Goal: Information Seeking & Learning: Learn about a topic

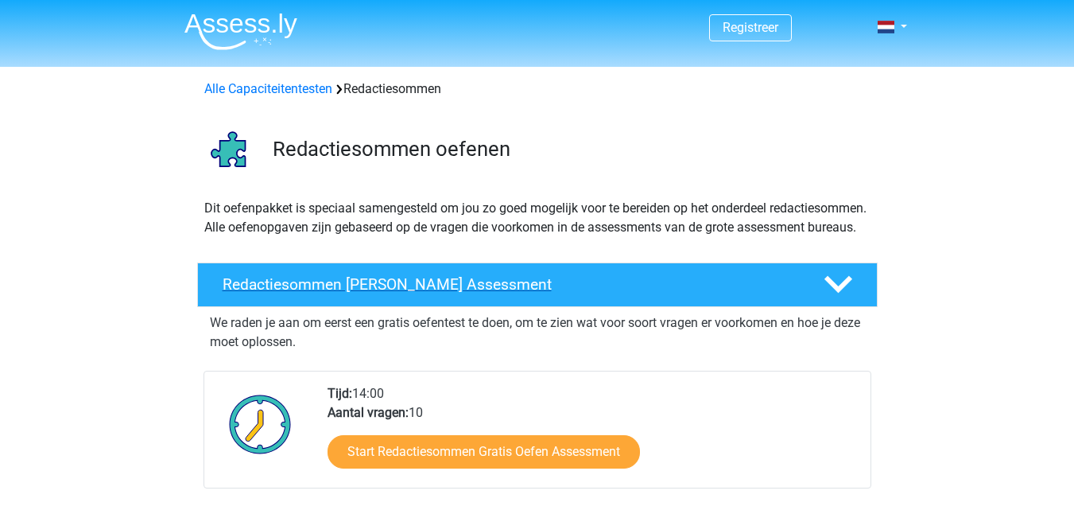
click at [444, 293] on h4 "Redactiesommen [PERSON_NAME] Assessment" at bounding box center [511, 284] width 576 height 18
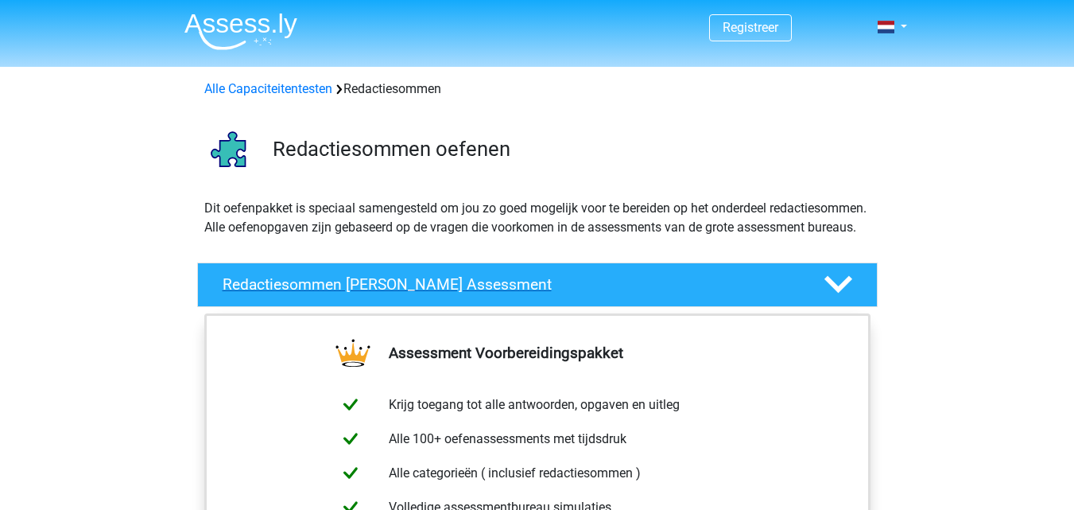
click at [457, 293] on h4 "Redactiesommen [PERSON_NAME] Assessment" at bounding box center [511, 284] width 576 height 18
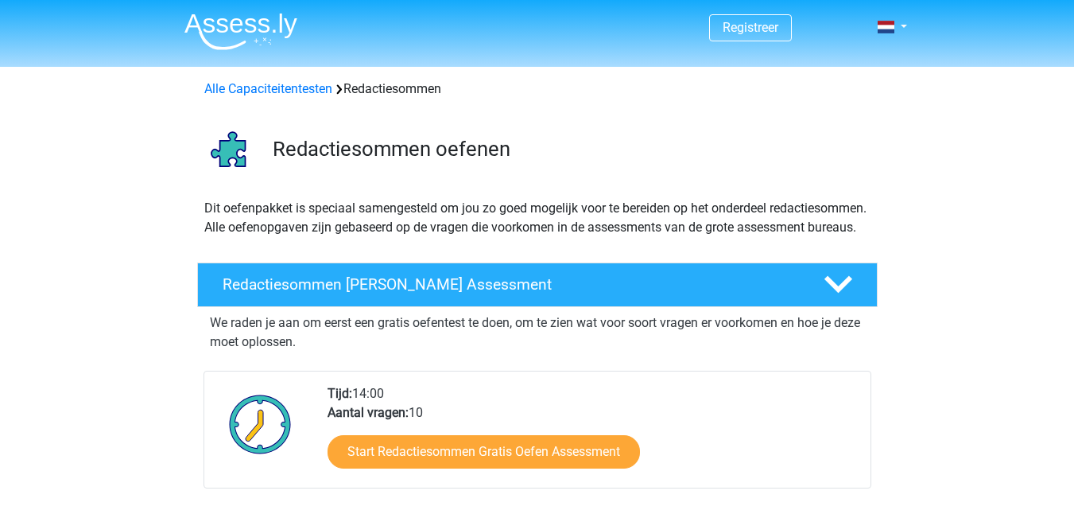
scroll to position [80, 0]
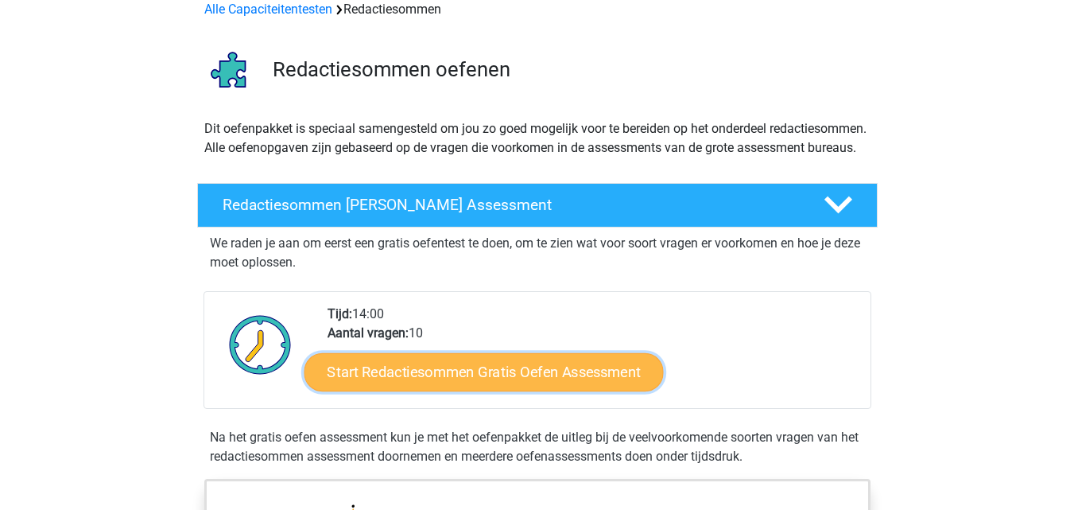
click at [491, 391] on link "Start Redactiesommen Gratis Oefen Assessment" at bounding box center [483, 371] width 359 height 38
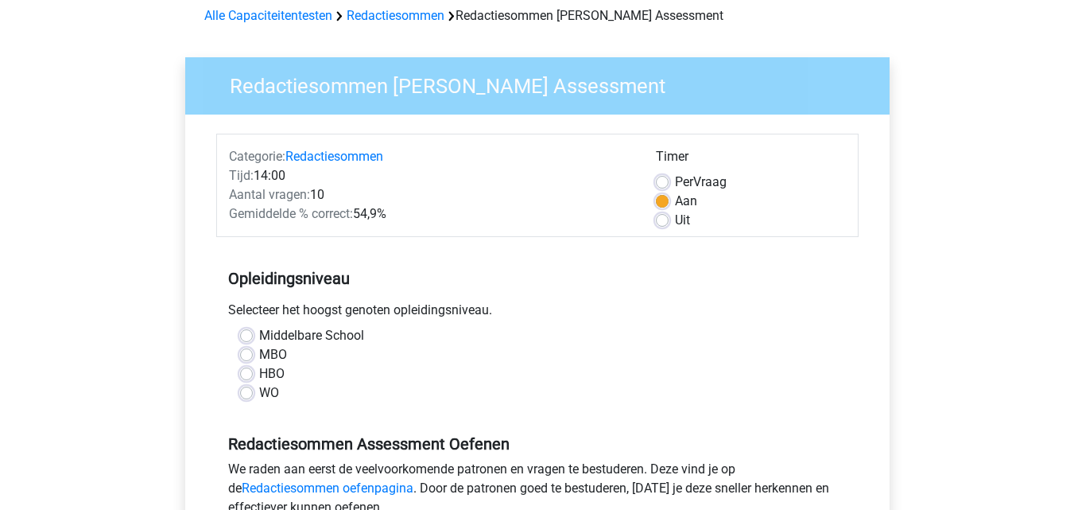
scroll to position [159, 0]
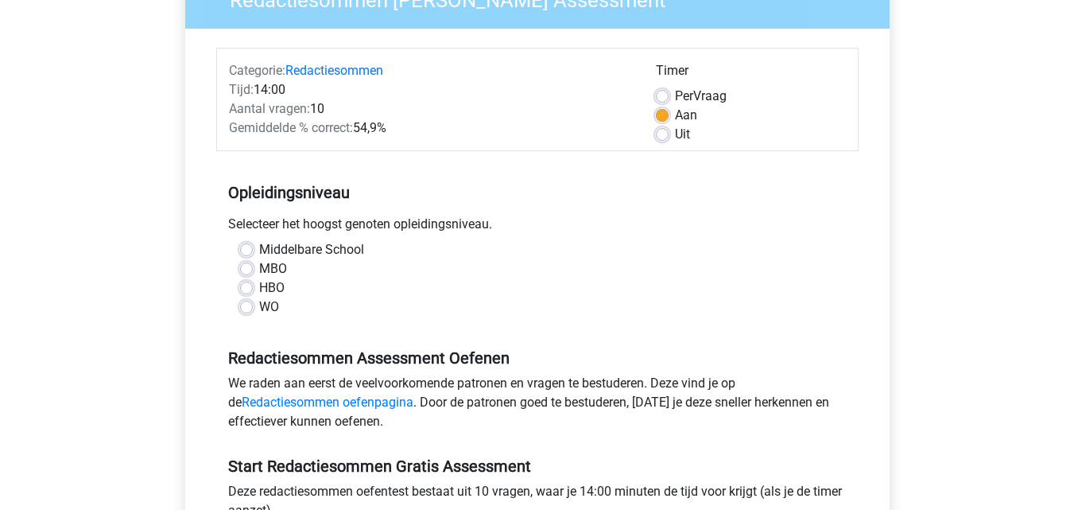
click at [259, 270] on label "MBO" at bounding box center [273, 268] width 28 height 19
click at [245, 270] on input "MBO" at bounding box center [246, 267] width 13 height 16
radio input "true"
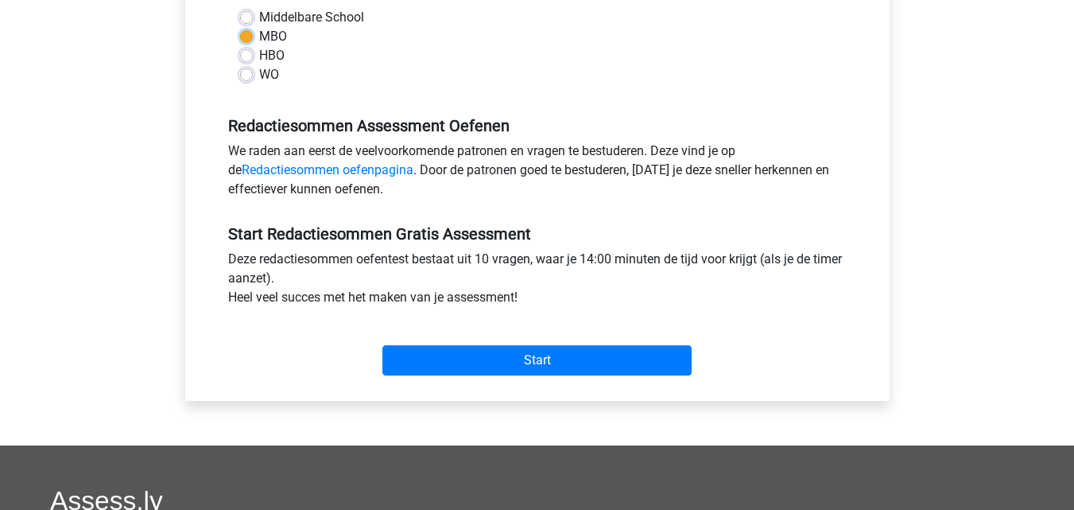
scroll to position [398, 0]
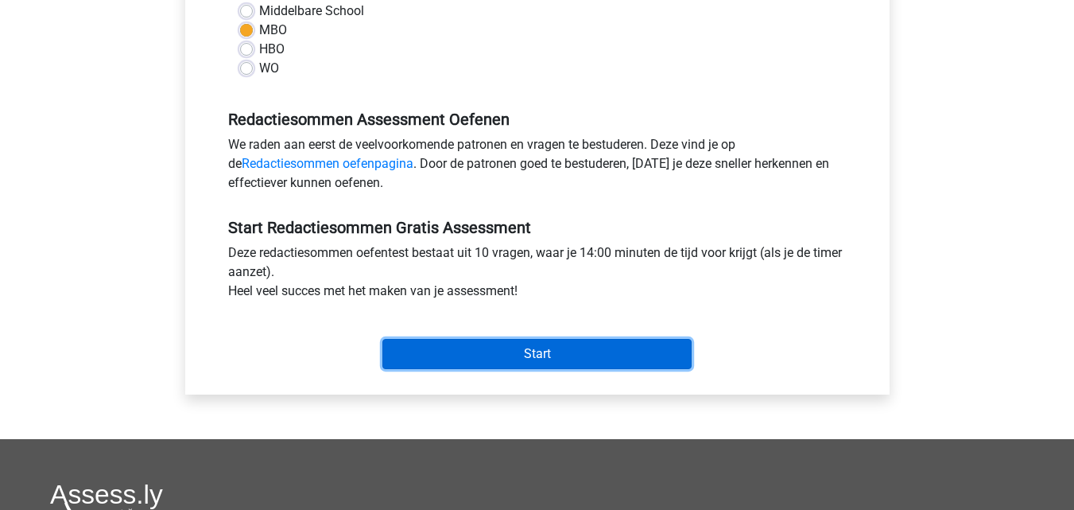
click at [563, 345] on input "Start" at bounding box center [537, 354] width 309 height 30
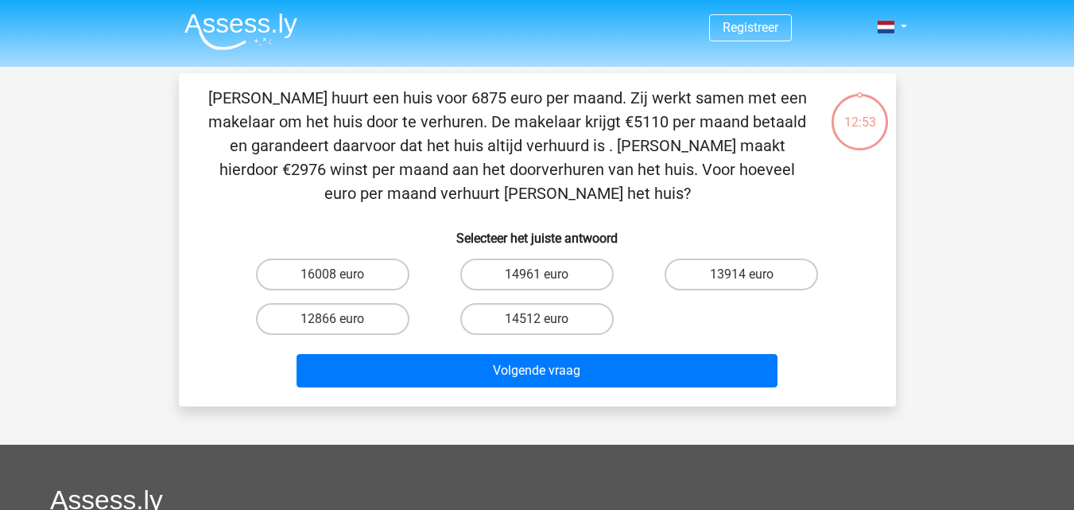
click at [199, 271] on div "Clarissa huurt een huis voor 6875 euro per maand. Zij werkt samen met een makel…" at bounding box center [537, 240] width 705 height 308
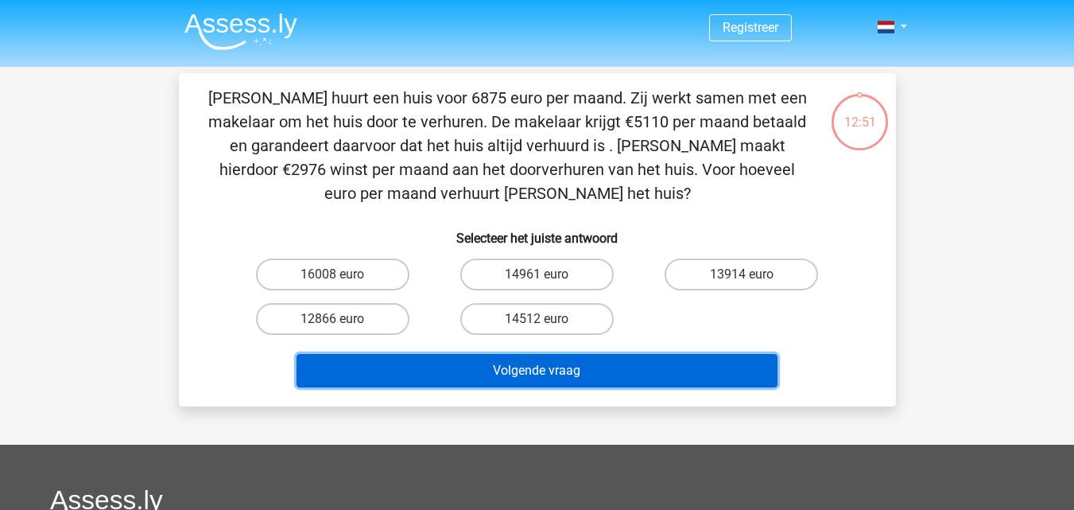
click at [568, 368] on button "Volgende vraag" at bounding box center [537, 370] width 481 height 33
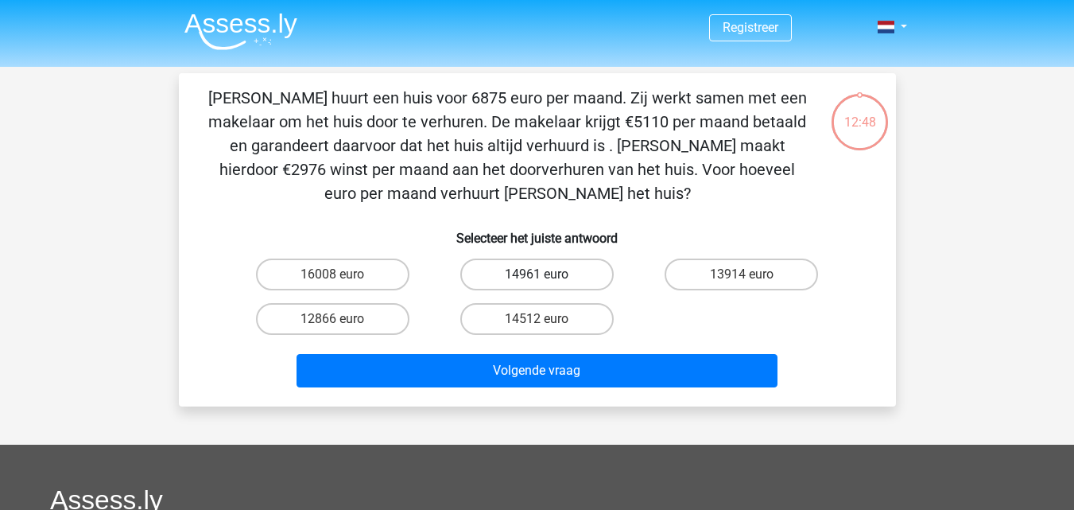
click at [581, 271] on label "14961 euro" at bounding box center [536, 274] width 153 height 32
click at [547, 274] on input "14961 euro" at bounding box center [542, 279] width 10 height 10
radio input "true"
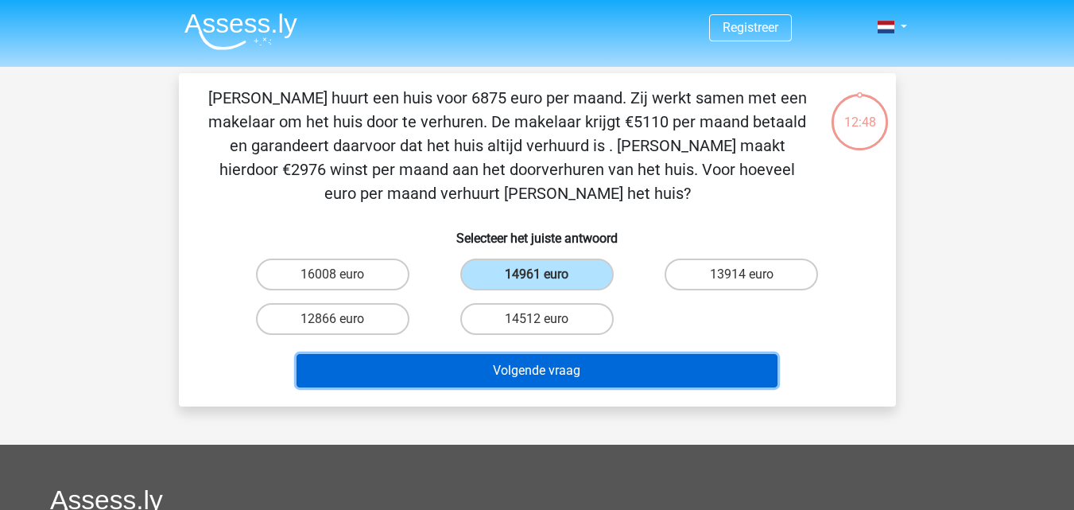
click at [580, 381] on button "Volgende vraag" at bounding box center [537, 370] width 481 height 33
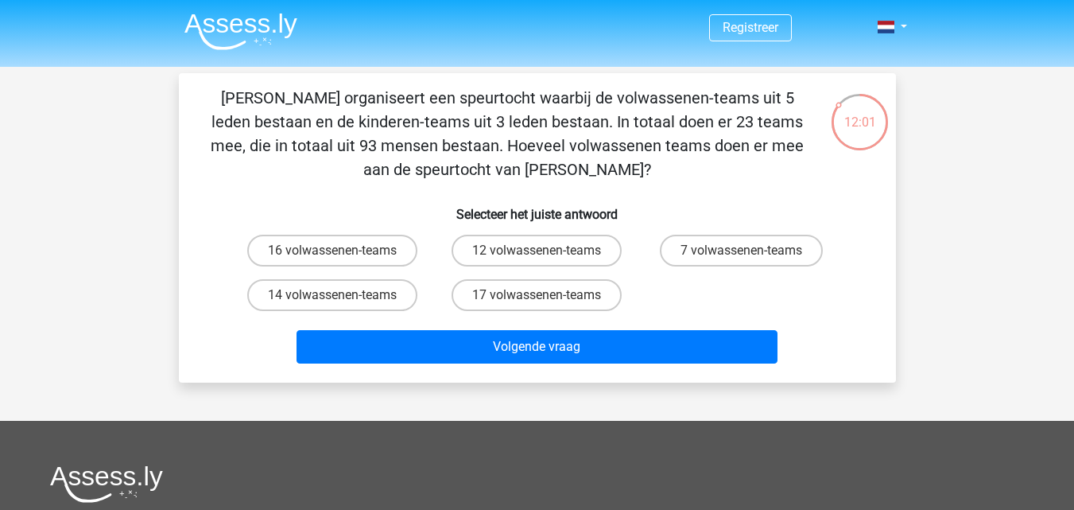
click at [176, 223] on div "12:01 Vraag 2 van de 10 Categorie: redactiesommen set 1 Selecteer het juiste an…" at bounding box center [537, 227] width 743 height 309
click at [678, 364] on div "Volgende vraag" at bounding box center [538, 350] width 614 height 40
